Goal: Task Accomplishment & Management: Manage account settings

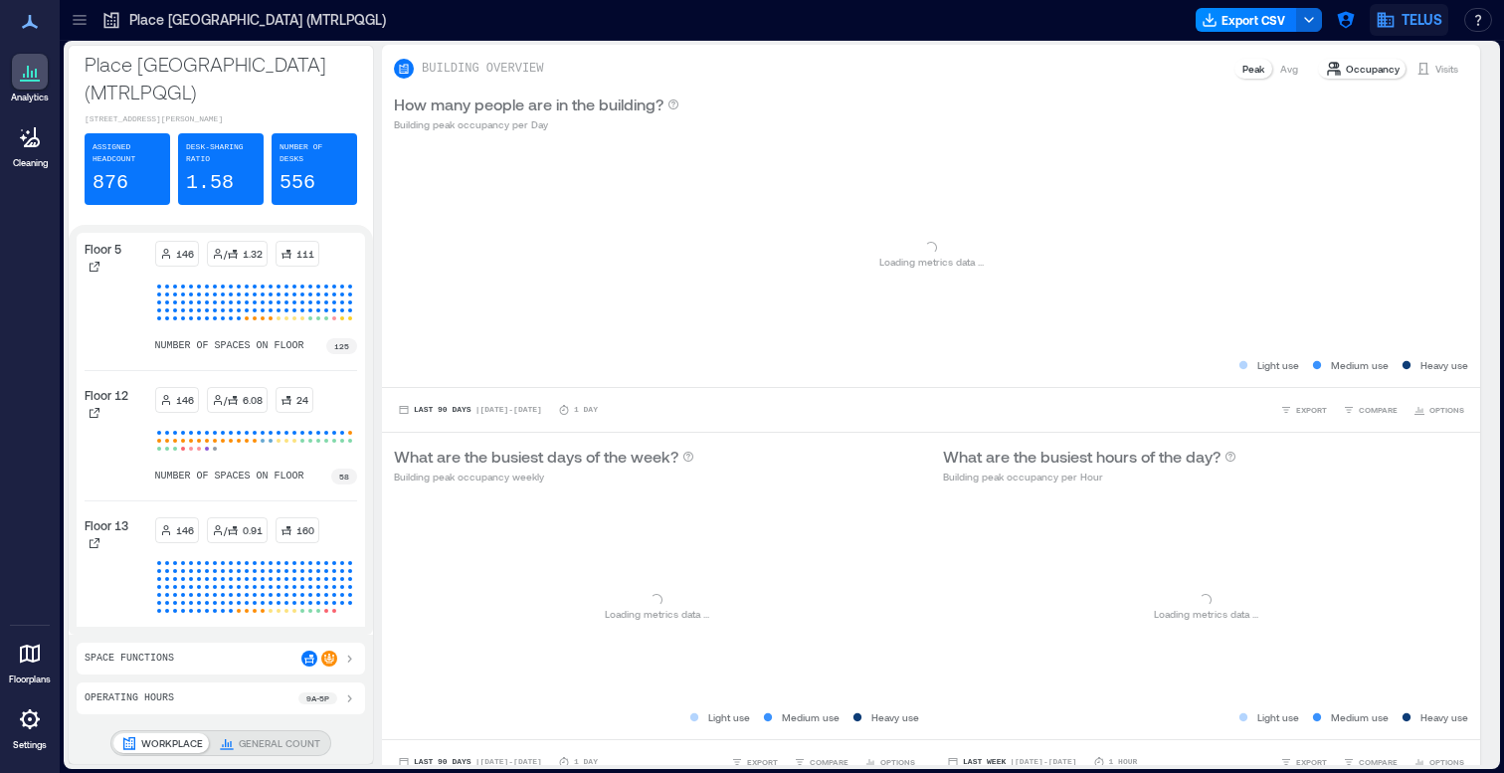
click at [1381, 26] on icon "button" at bounding box center [1385, 20] width 17 height 15
click at [1349, 15] on icon "button" at bounding box center [1345, 20] width 17 height 17
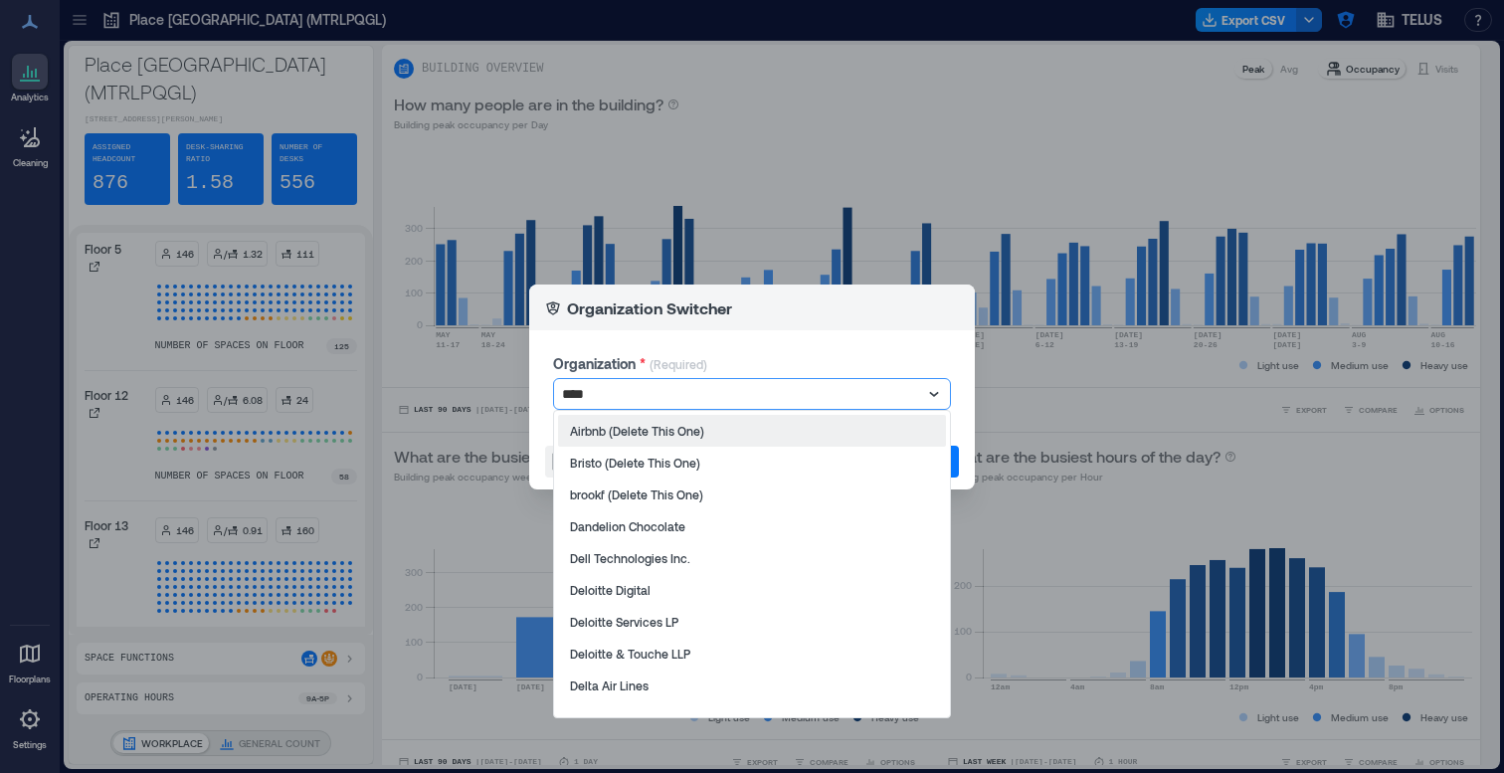
type input "*****"
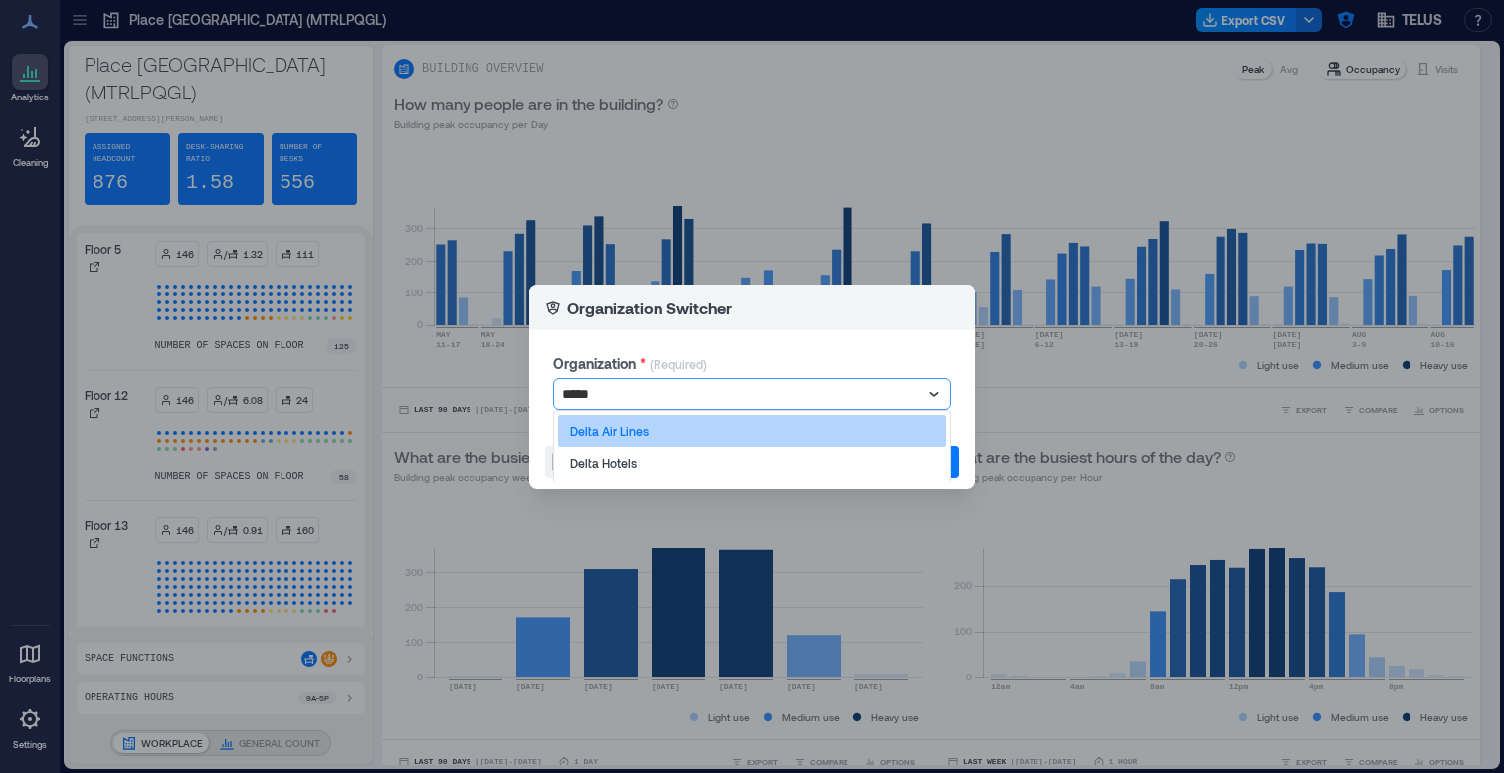
click at [641, 431] on p "Delta Air Lines" at bounding box center [609, 431] width 79 height 16
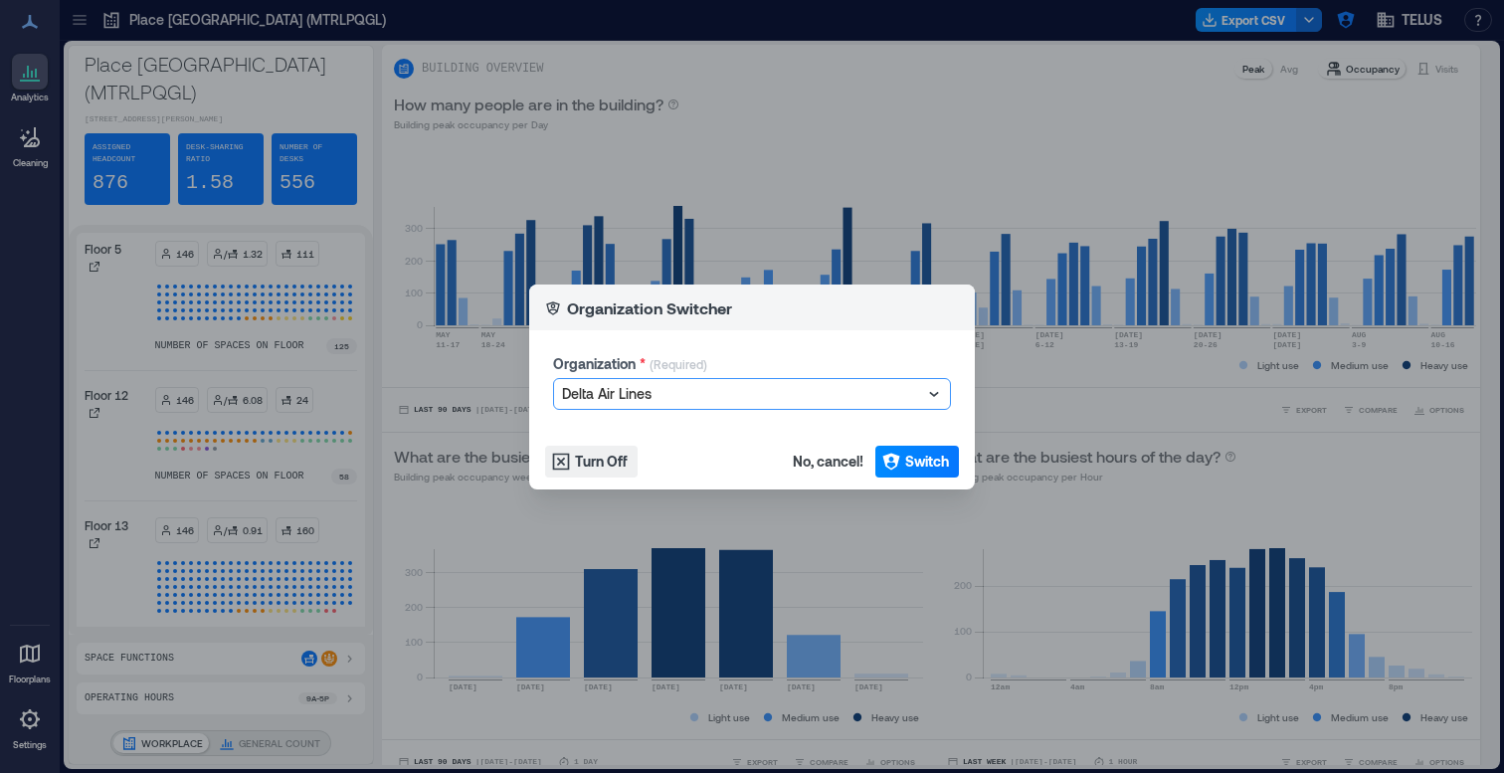
click at [917, 443] on footer "Turn Off No, cancel! Switch" at bounding box center [752, 462] width 446 height 56
click at [912, 458] on span "Switch" at bounding box center [927, 462] width 44 height 20
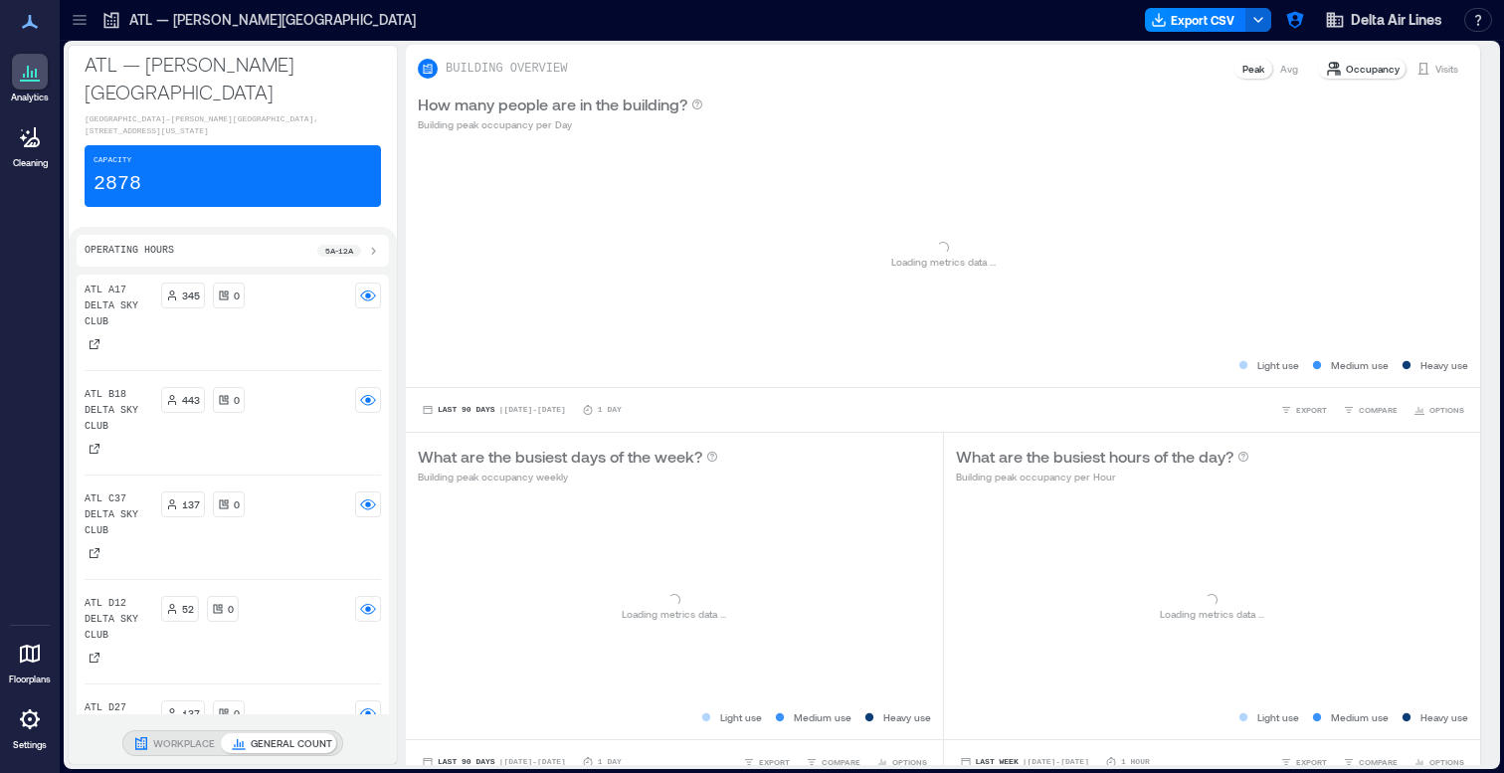
click at [84, 16] on icon at bounding box center [80, 20] width 20 height 20
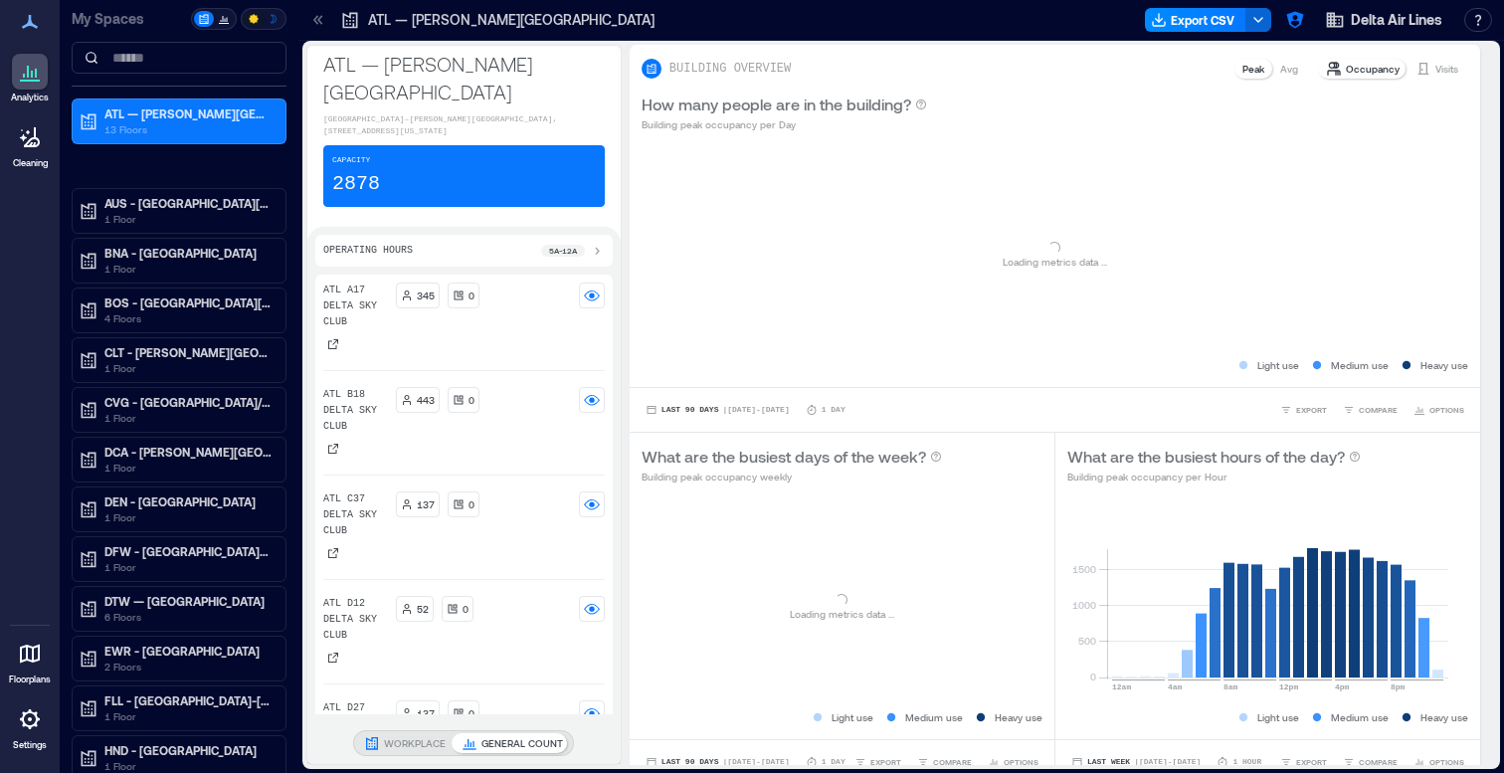
click at [57, 5] on div "Analytics Cleaning Floorplans Settings" at bounding box center [30, 386] width 60 height 773
click at [307, 21] on div at bounding box center [318, 20] width 32 height 32
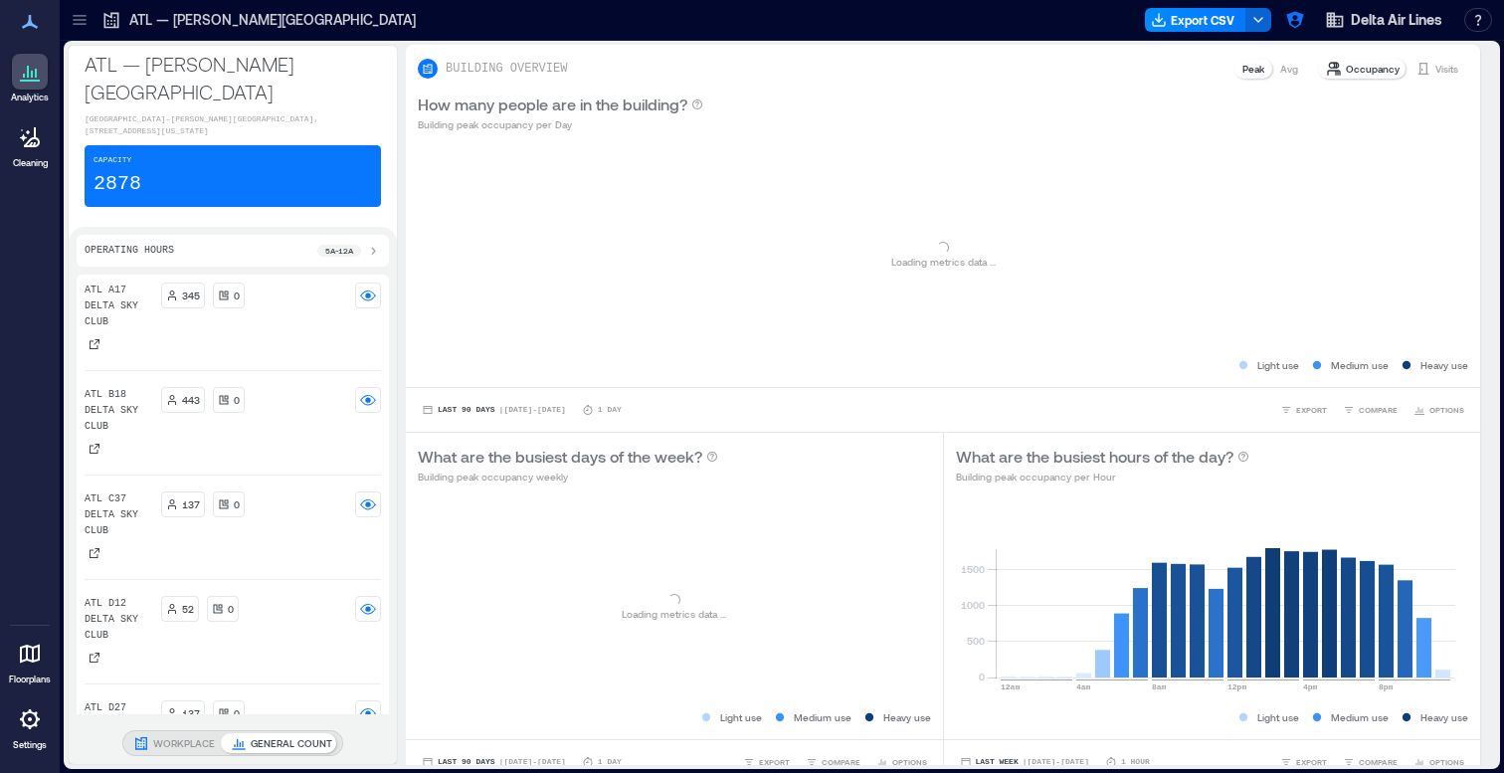
click at [91, 24] on div at bounding box center [80, 20] width 32 height 32
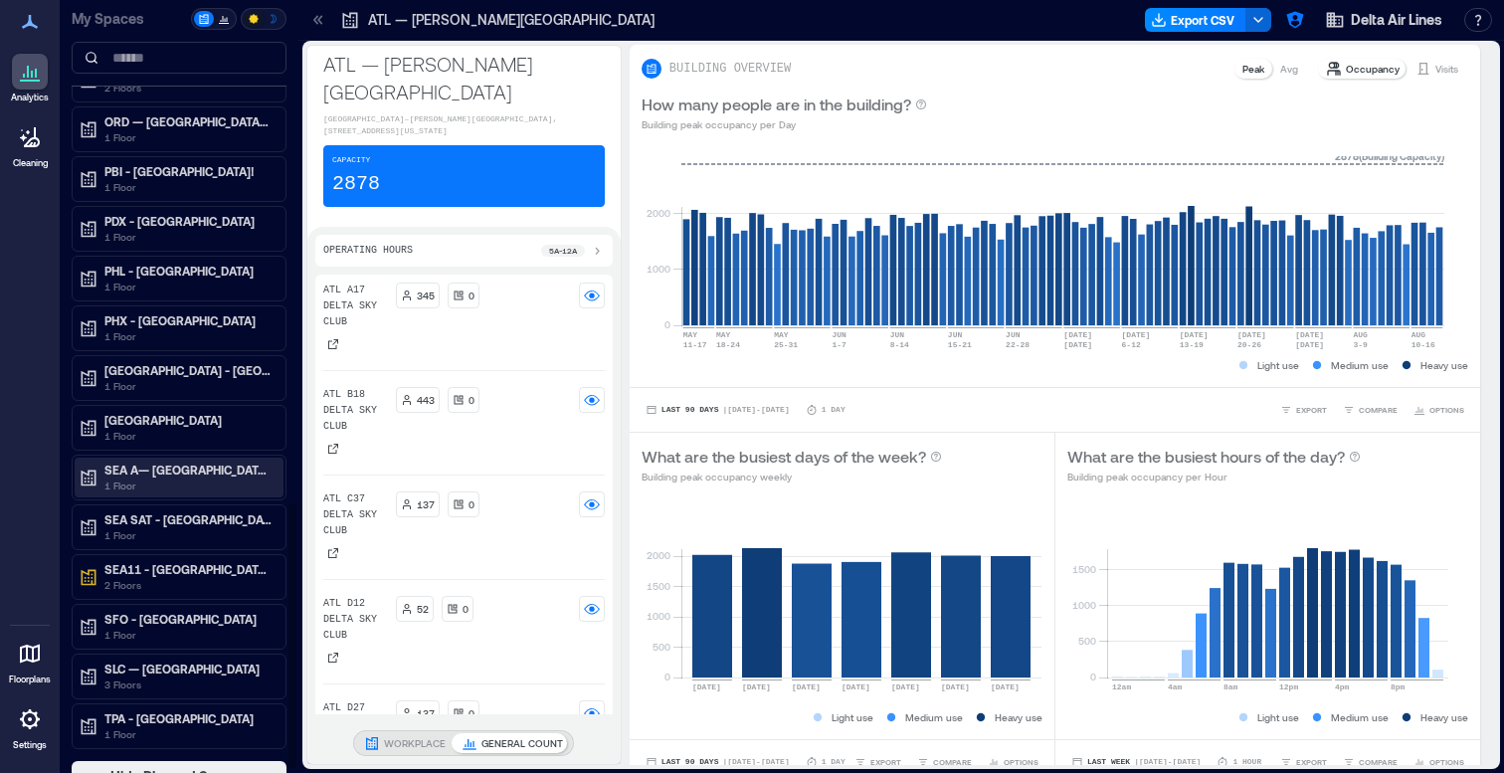
scroll to position [1494, 0]
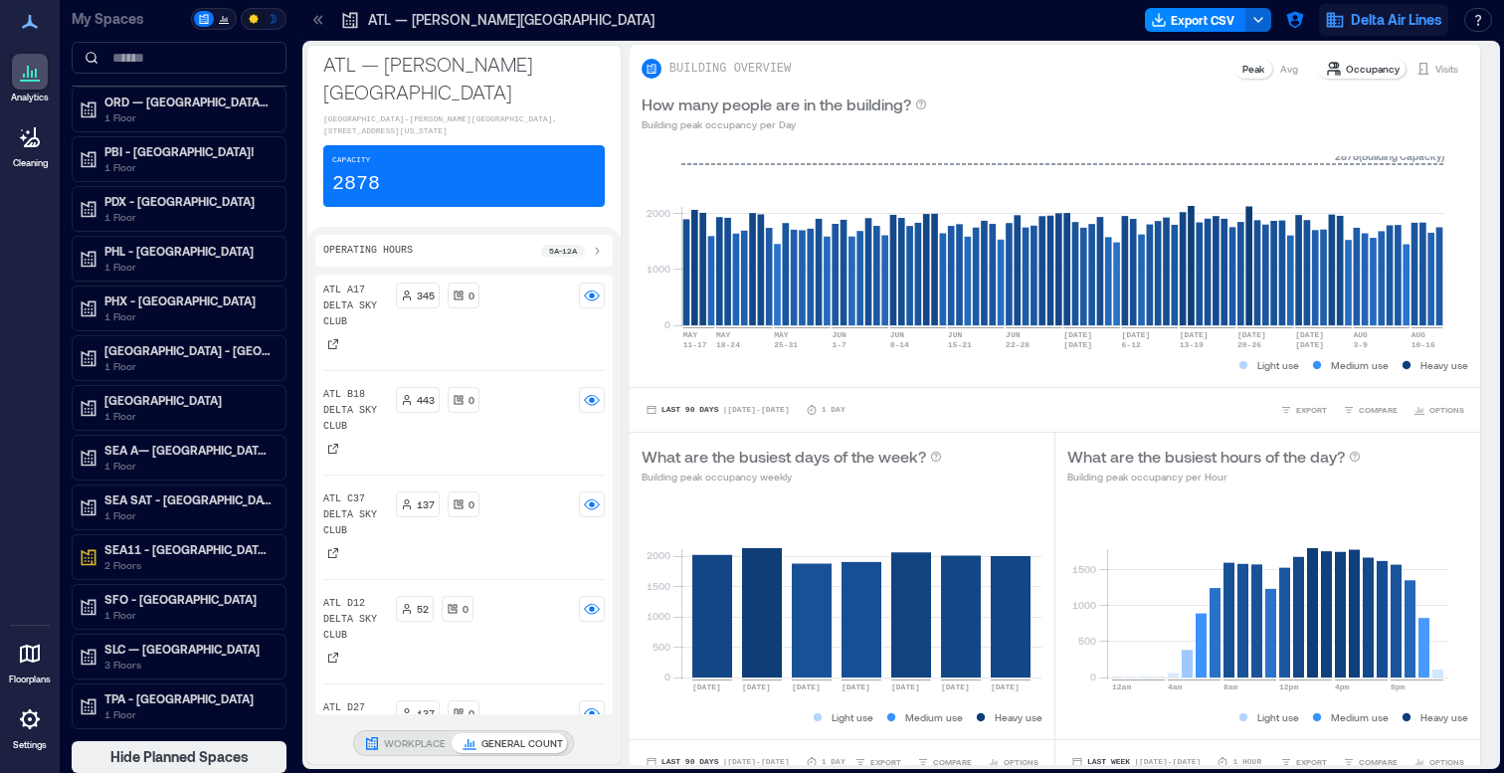
click at [1398, 14] on span "Delta Air Lines" at bounding box center [1396, 20] width 91 height 20
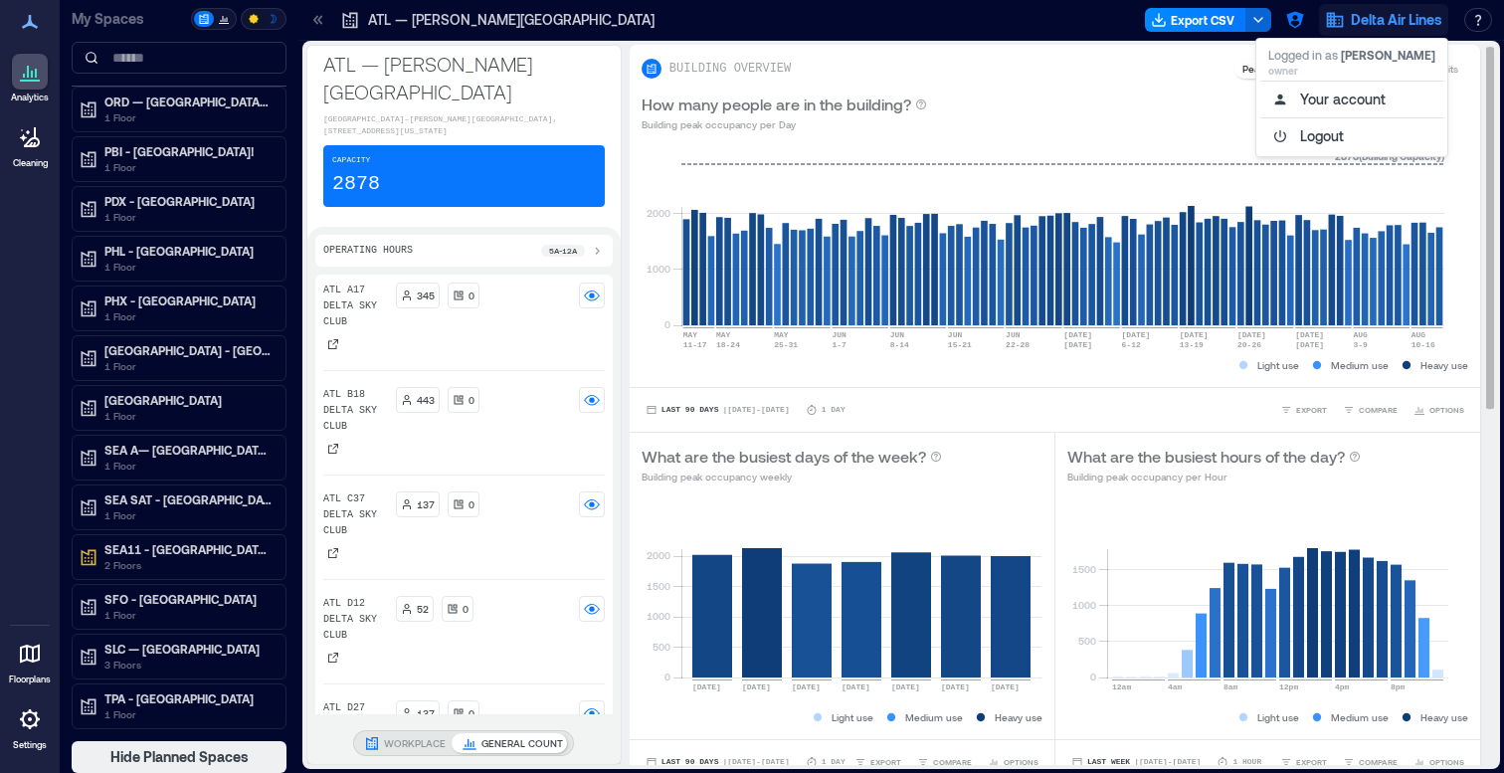
click at [1093, 85] on div "How many people are in the building? Building peak occupancy per Day" at bounding box center [1055, 113] width 850 height 64
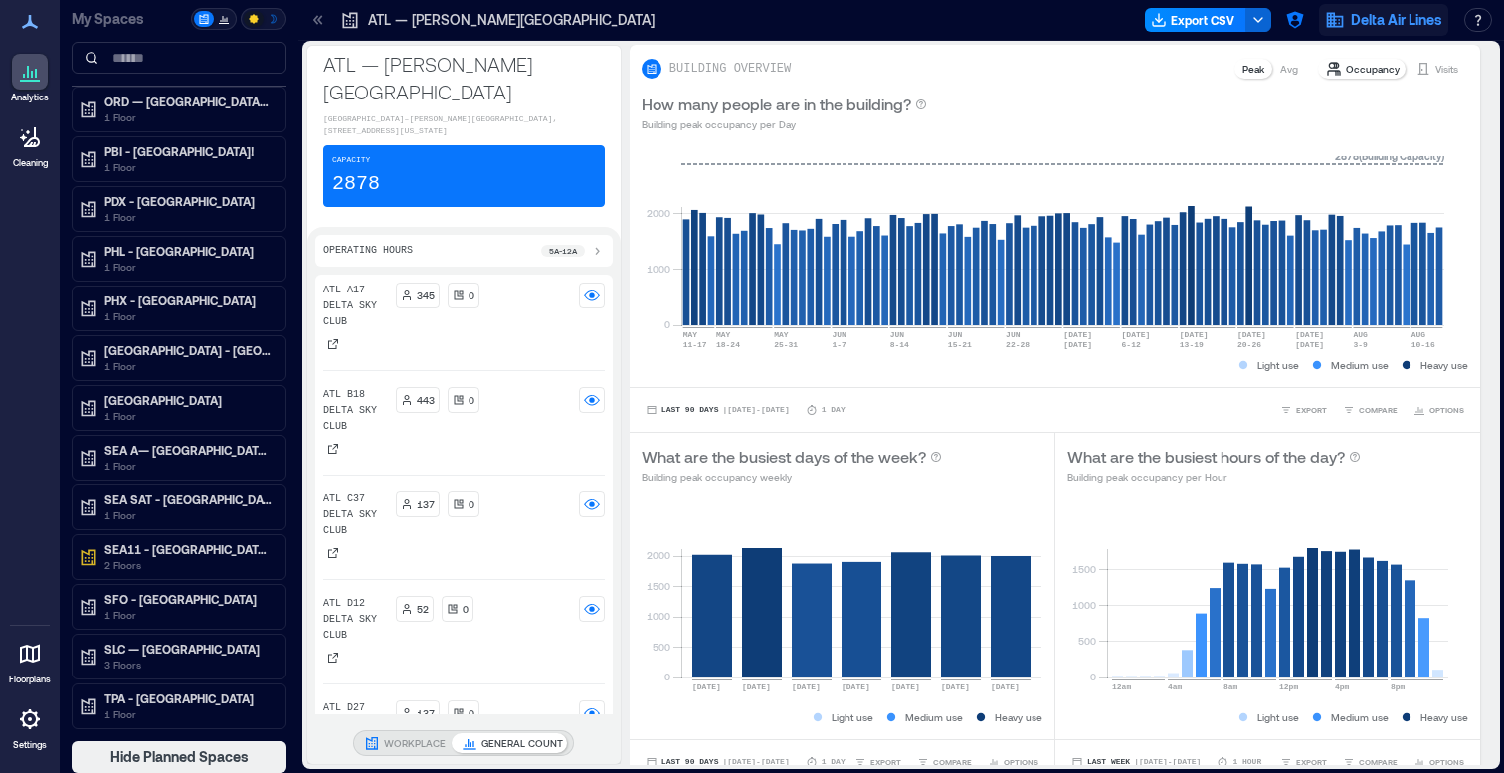
click at [1409, 7] on button "Delta Air Lines" at bounding box center [1383, 20] width 129 height 32
click at [1297, 20] on icon "button" at bounding box center [1294, 20] width 17 height 17
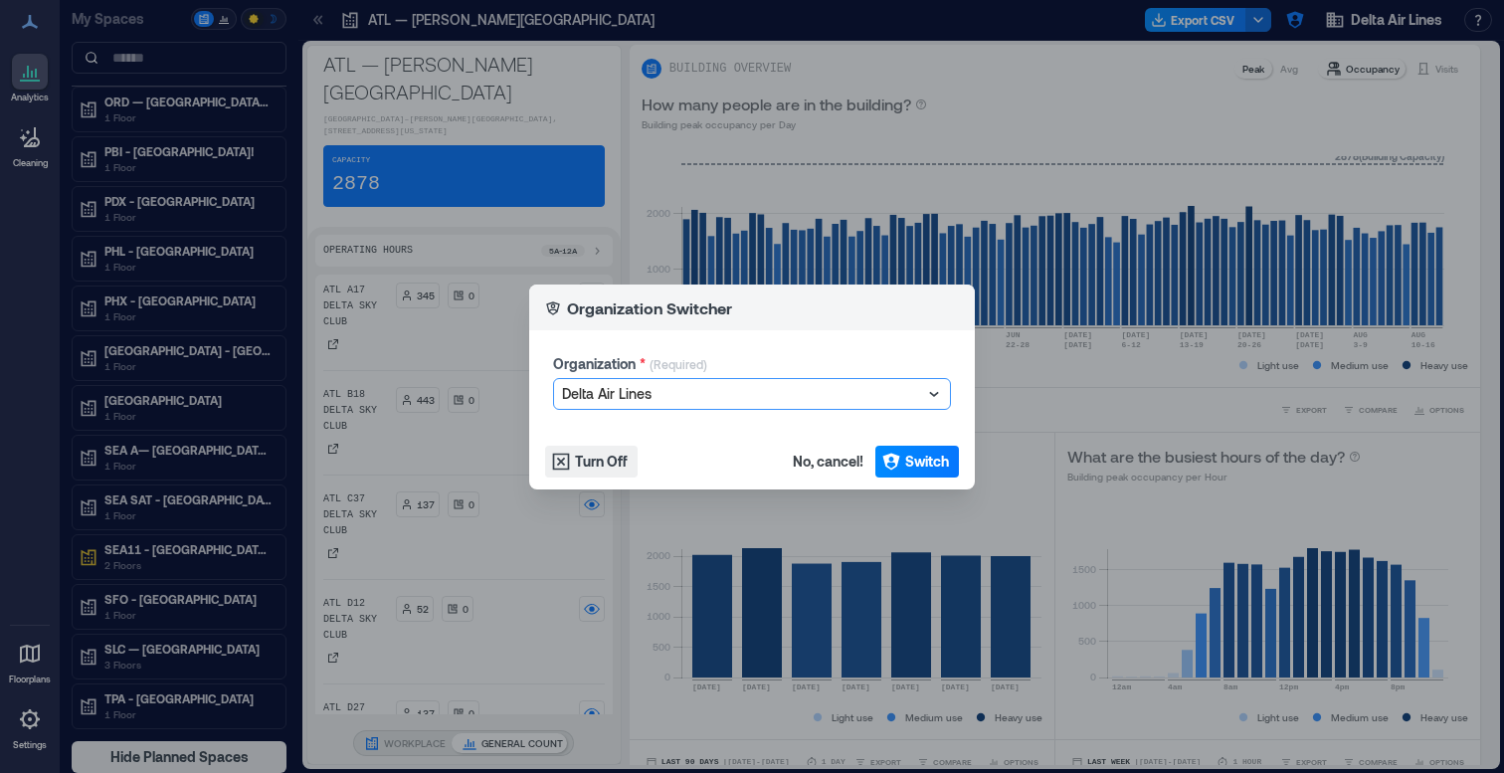
click at [810, 390] on div at bounding box center [742, 394] width 360 height 24
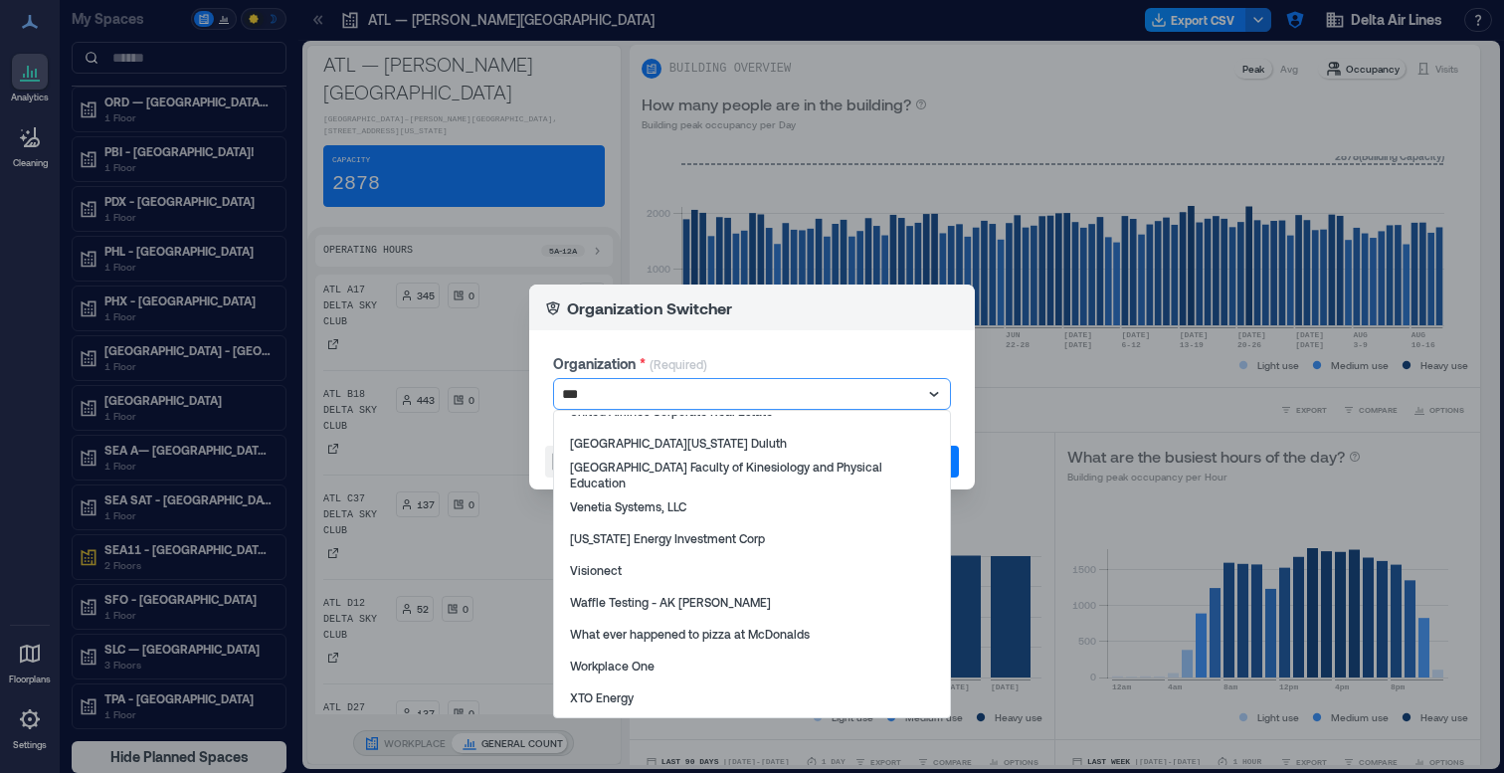
scroll to position [0, 0]
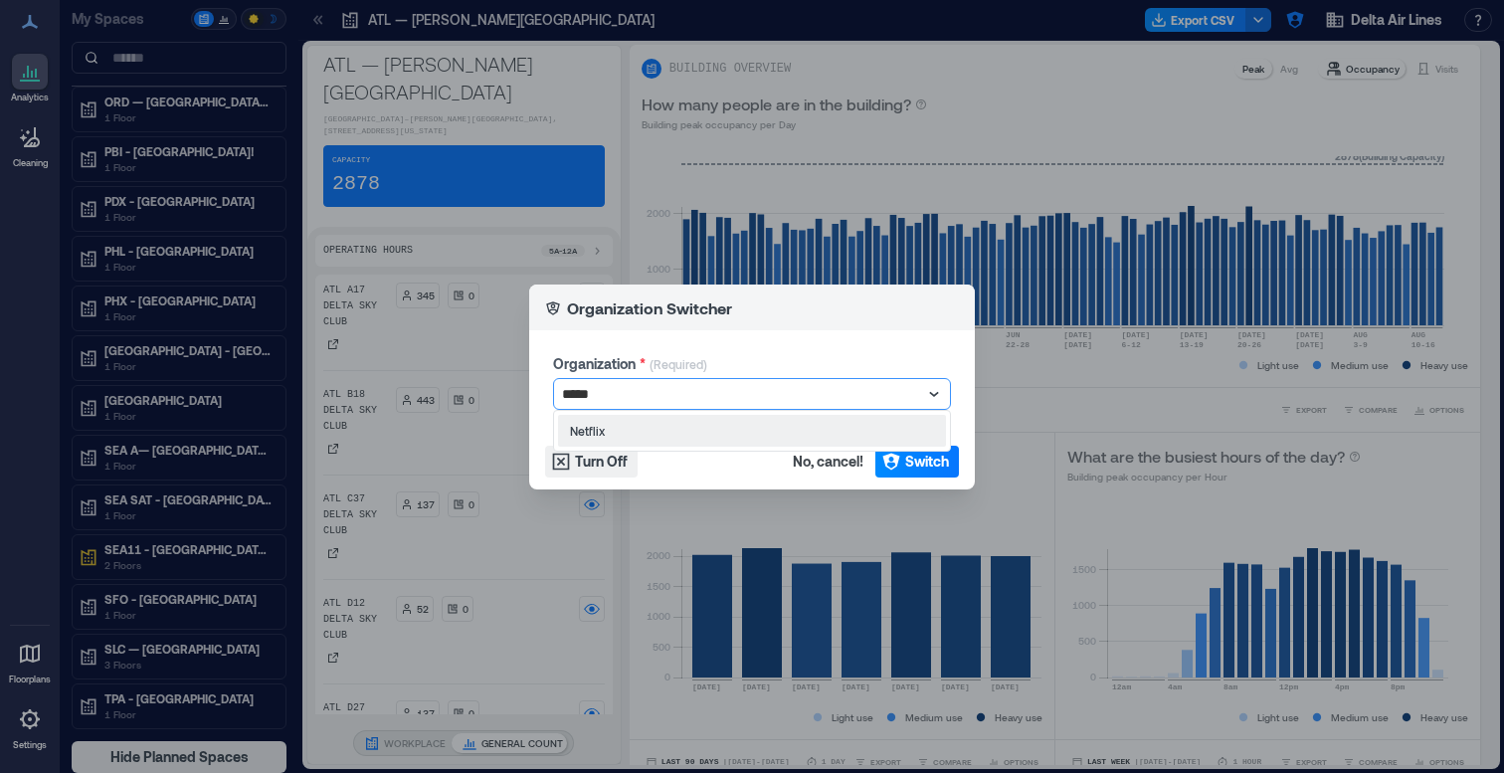
type input "******"
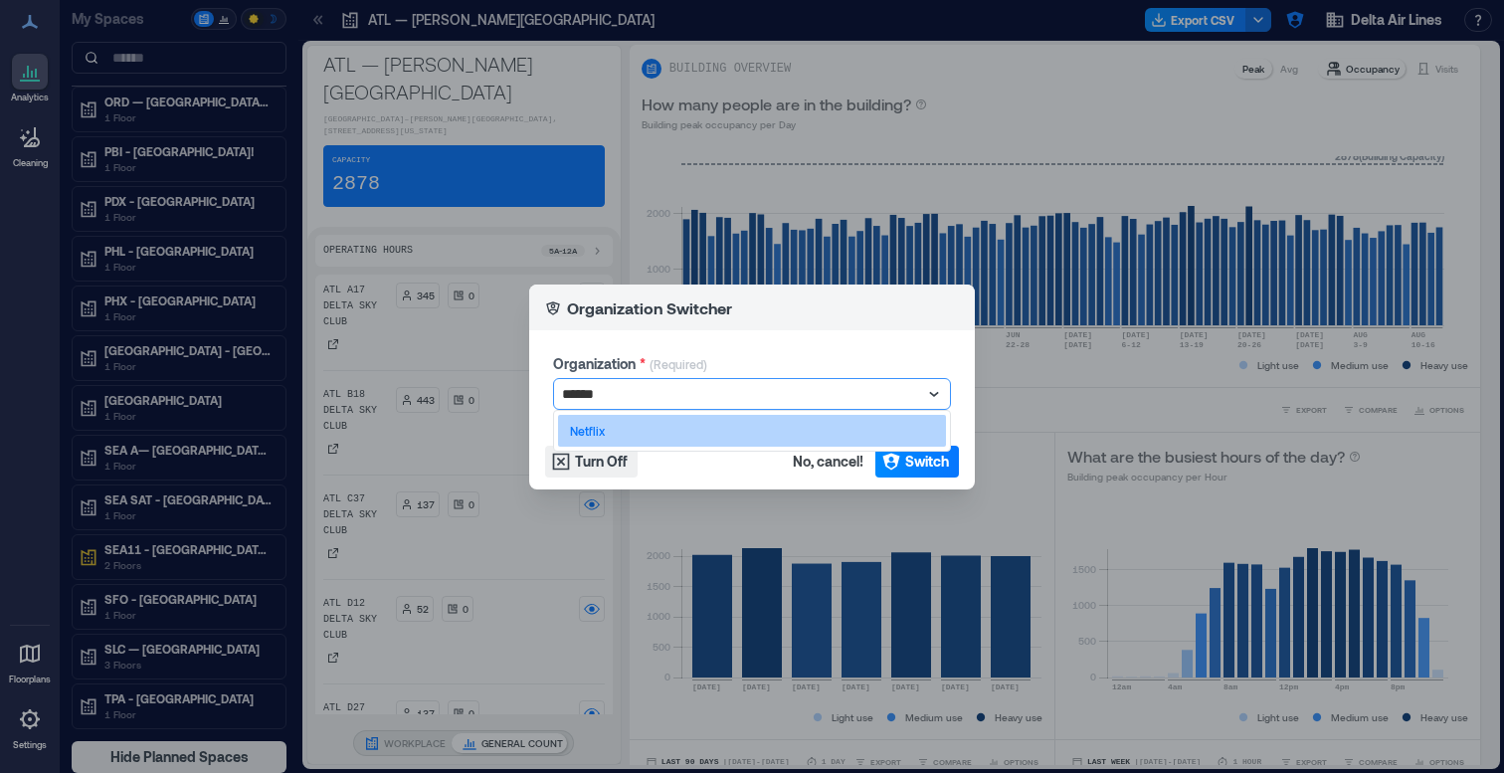
click at [757, 434] on div "Netflix" at bounding box center [752, 431] width 388 height 32
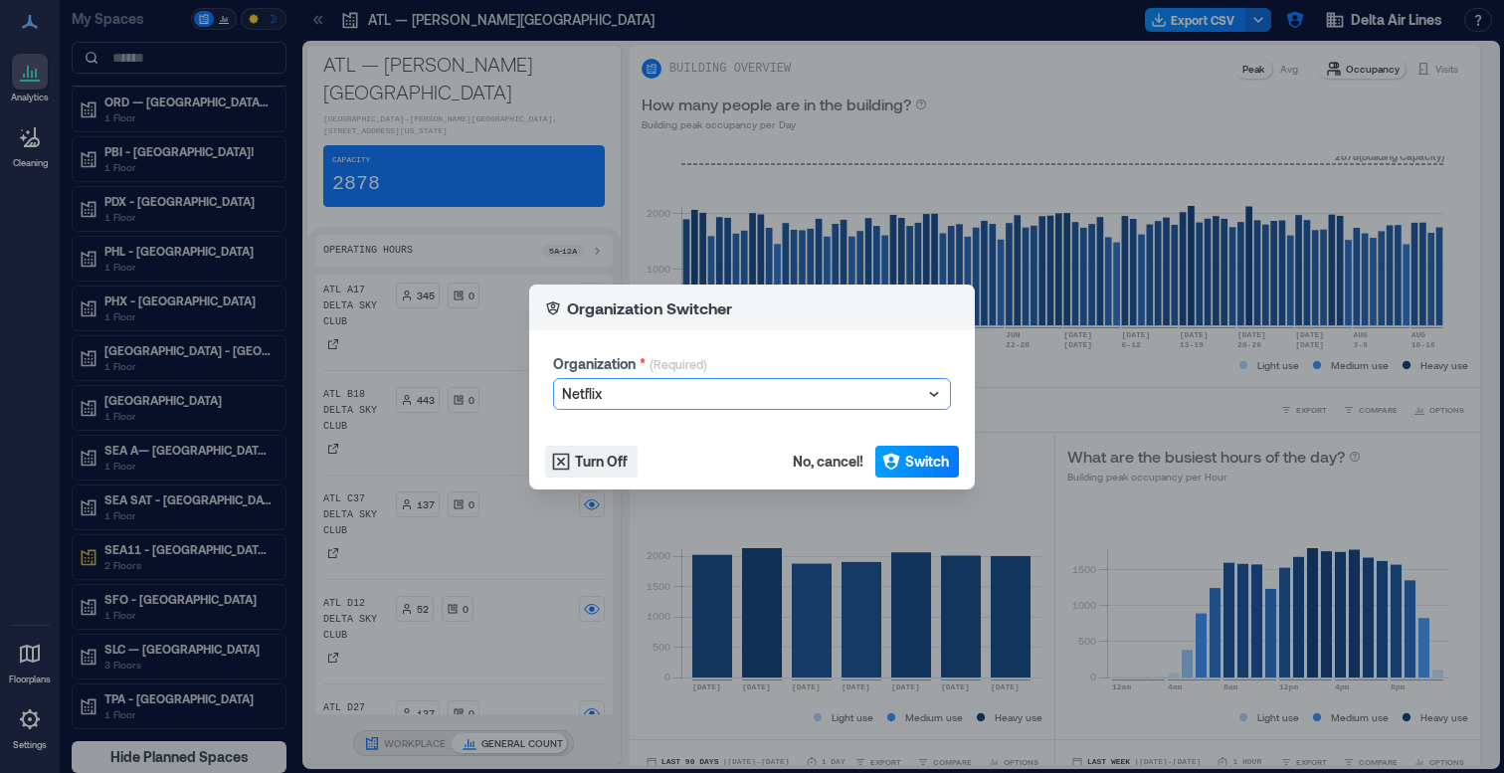
click at [884, 459] on icon "button" at bounding box center [890, 461] width 17 height 17
